Goal: Navigation & Orientation: Go to known website

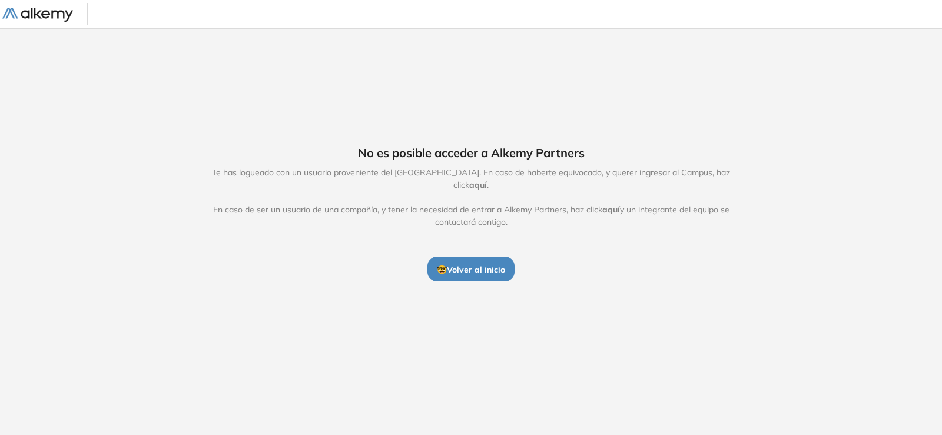
click at [471, 267] on span "🤓 Volver al inicio" at bounding box center [471, 269] width 68 height 11
